Goal: Task Accomplishment & Management: Manage account settings

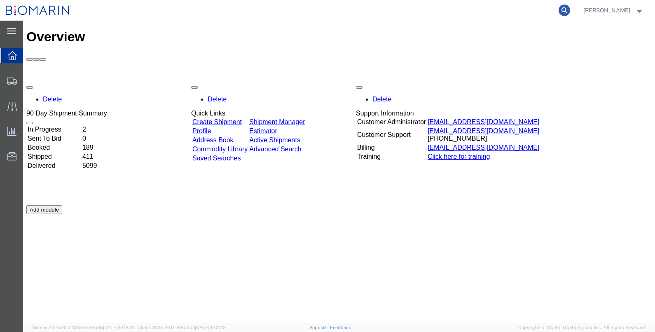
click at [570, 11] on icon at bounding box center [565, 11] width 12 height 12
type input "S02109109"
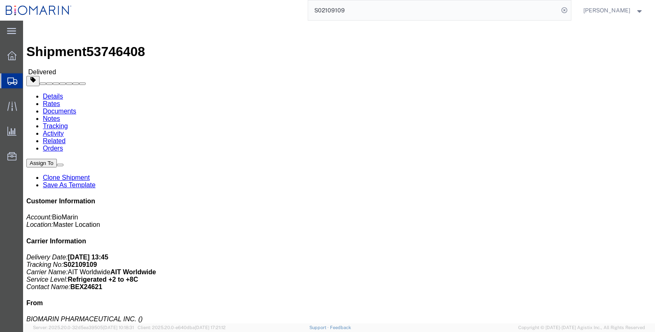
click link "Documents"
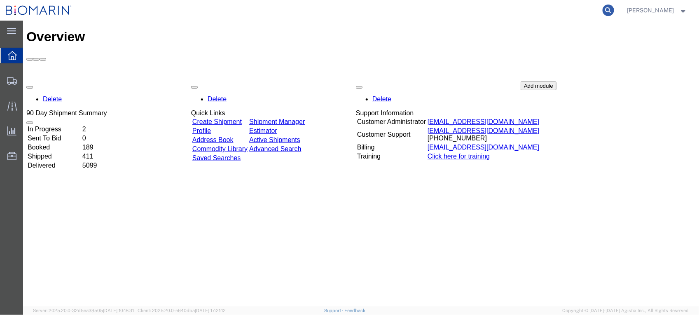
click at [614, 11] on icon at bounding box center [609, 11] width 12 height 12
paste input "S02464085"
type input "S02464085"
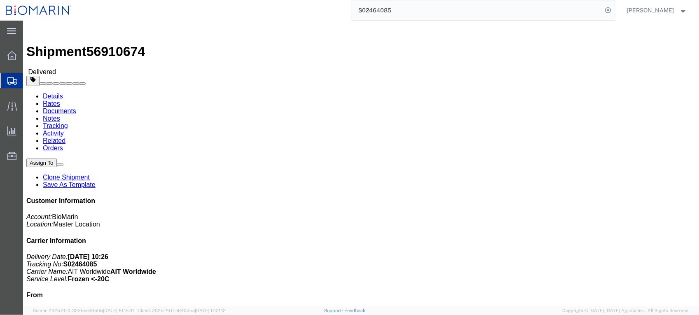
click link "Documents"
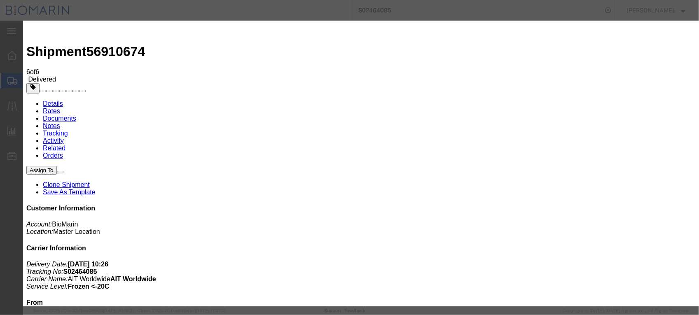
type input "C:\fakepath\B8P-1546997-0.pdf"
select select
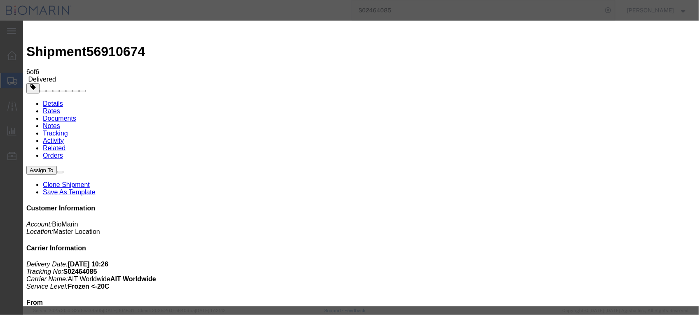
select select
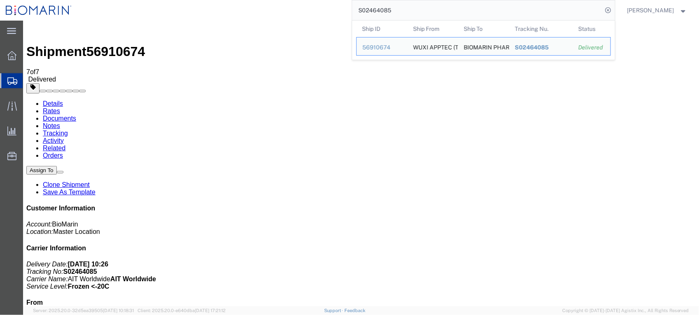
drag, startPoint x: 420, startPoint y: 12, endPoint x: 336, endPoint y: 11, distance: 84.4
click at [336, 12] on div "S02464085 Ship ID Ship From Ship To Tracking Nu. Status Ship ID 56910674 Ship F…" at bounding box center [346, 10] width 538 height 21
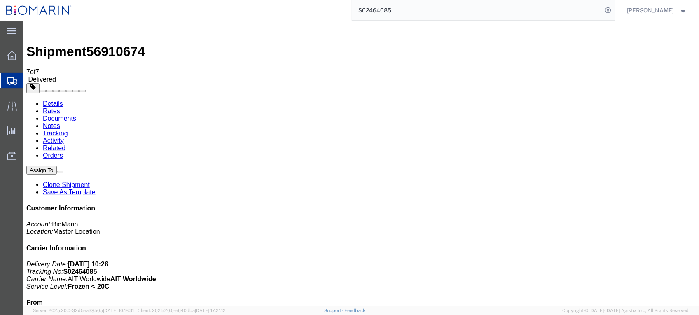
paste input "465"
drag, startPoint x: 419, startPoint y: 11, endPoint x: 311, endPoint y: 11, distance: 107.9
click at [311, 11] on div "S02446585" at bounding box center [346, 10] width 538 height 21
type input "S02446585"
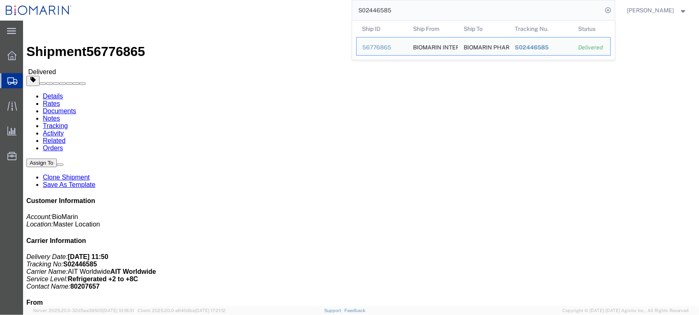
click div "Leg 1 - Air Departure Port: FRA Arrival Port: [GEOGRAPHIC_DATA]"
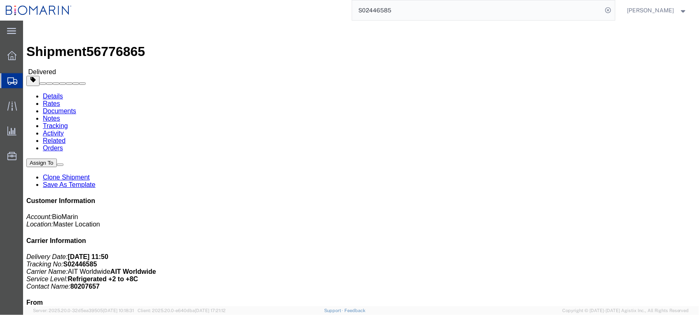
click link "Documents"
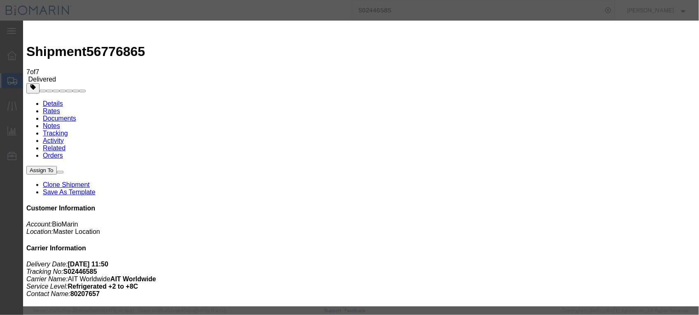
type input "C:\fakepath\B8P-1558649-2.PDF"
select select
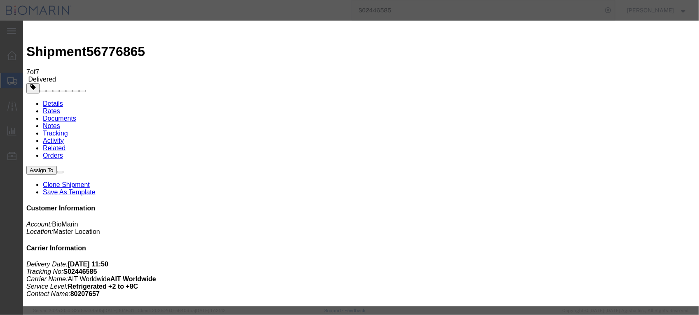
select select
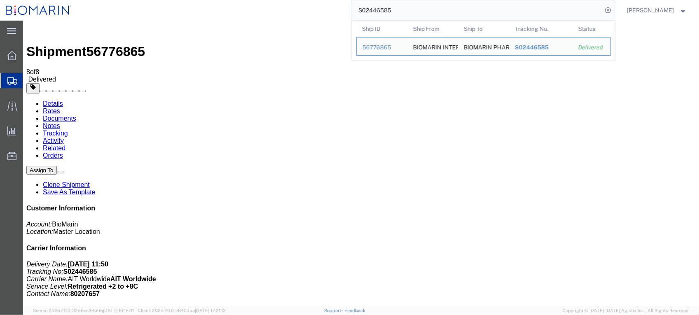
paste input "31283"
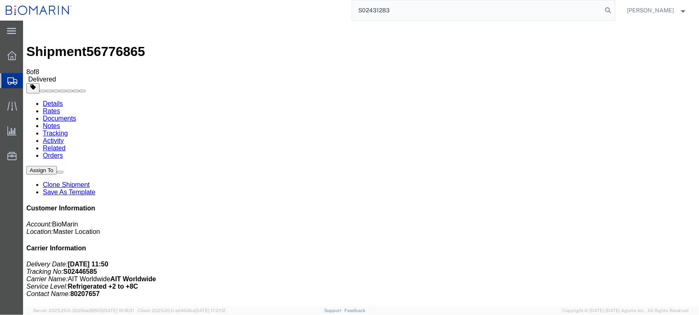
type input "S02431283"
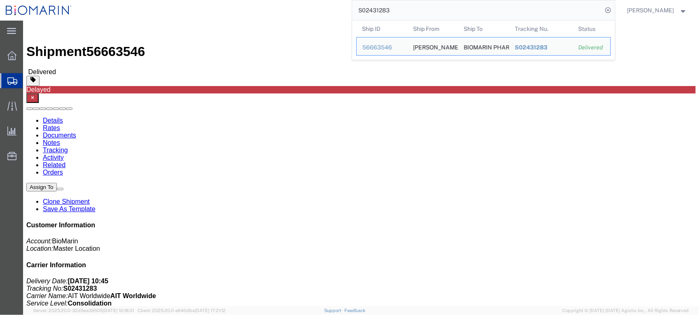
drag, startPoint x: 163, startPoint y: 58, endPoint x: 181, endPoint y: 54, distance: 18.9
click h2 "Shipment Detail"
click at [427, 7] on input "S02431283" at bounding box center [477, 10] width 250 height 20
click link "Documents"
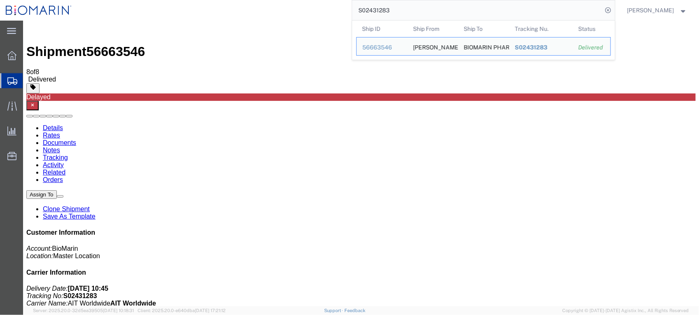
drag, startPoint x: 427, startPoint y: 13, endPoint x: 291, endPoint y: 15, distance: 135.9
click at [291, 15] on div "S02431283 Ship ID Ship From Ship To Tracking Nu. Status Ship ID 56663546 Ship F…" at bounding box center [346, 10] width 538 height 21
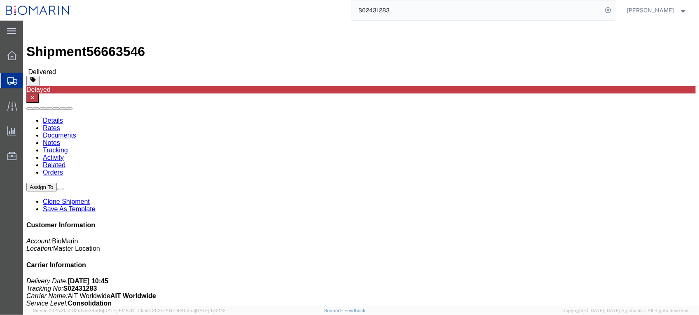
click link "Documents"
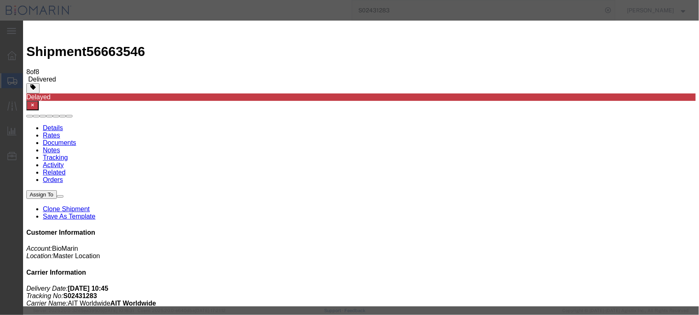
type input "C:\fakepath\B8P-1558652-6.PDF"
select select
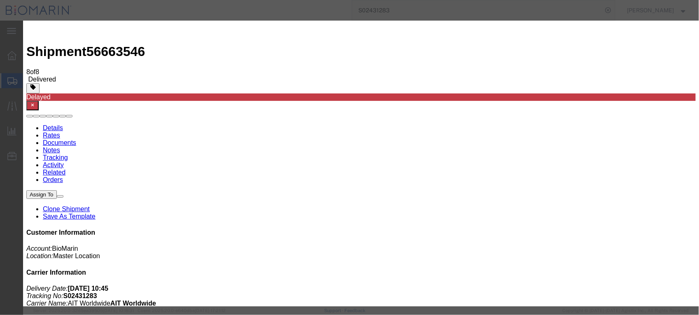
select select
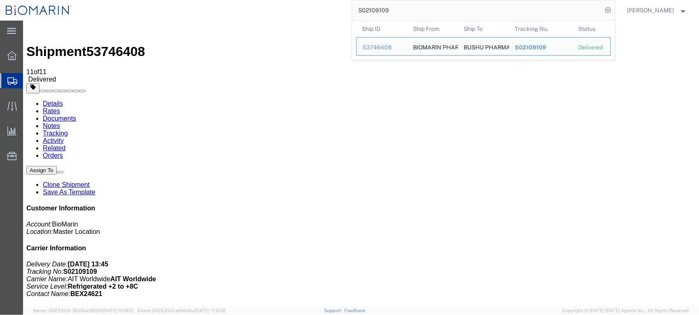
click at [421, 1] on input "S02109109" at bounding box center [477, 10] width 250 height 20
drag, startPoint x: 422, startPoint y: 9, endPoint x: 307, endPoint y: 2, distance: 115.5
click at [310, 3] on div "S02109109 Ship ID Ship From Ship To Tracking Nu. Status Ship ID 53746408 Ship F…" at bounding box center [346, 10] width 538 height 21
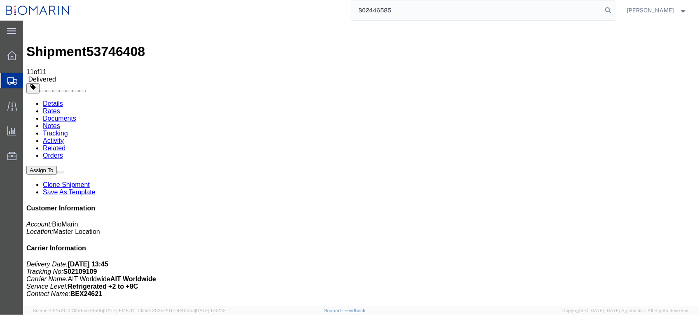
type input "S02446585"
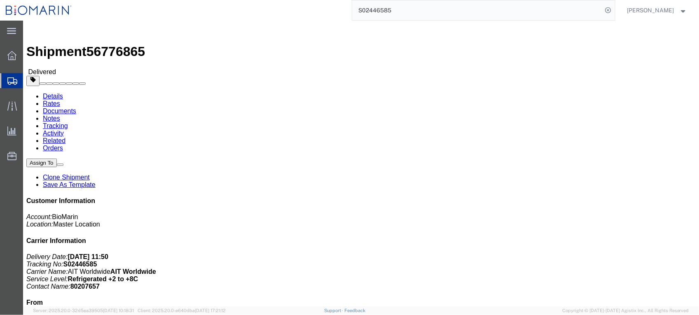
click link "Documents"
